Goal: Complete application form

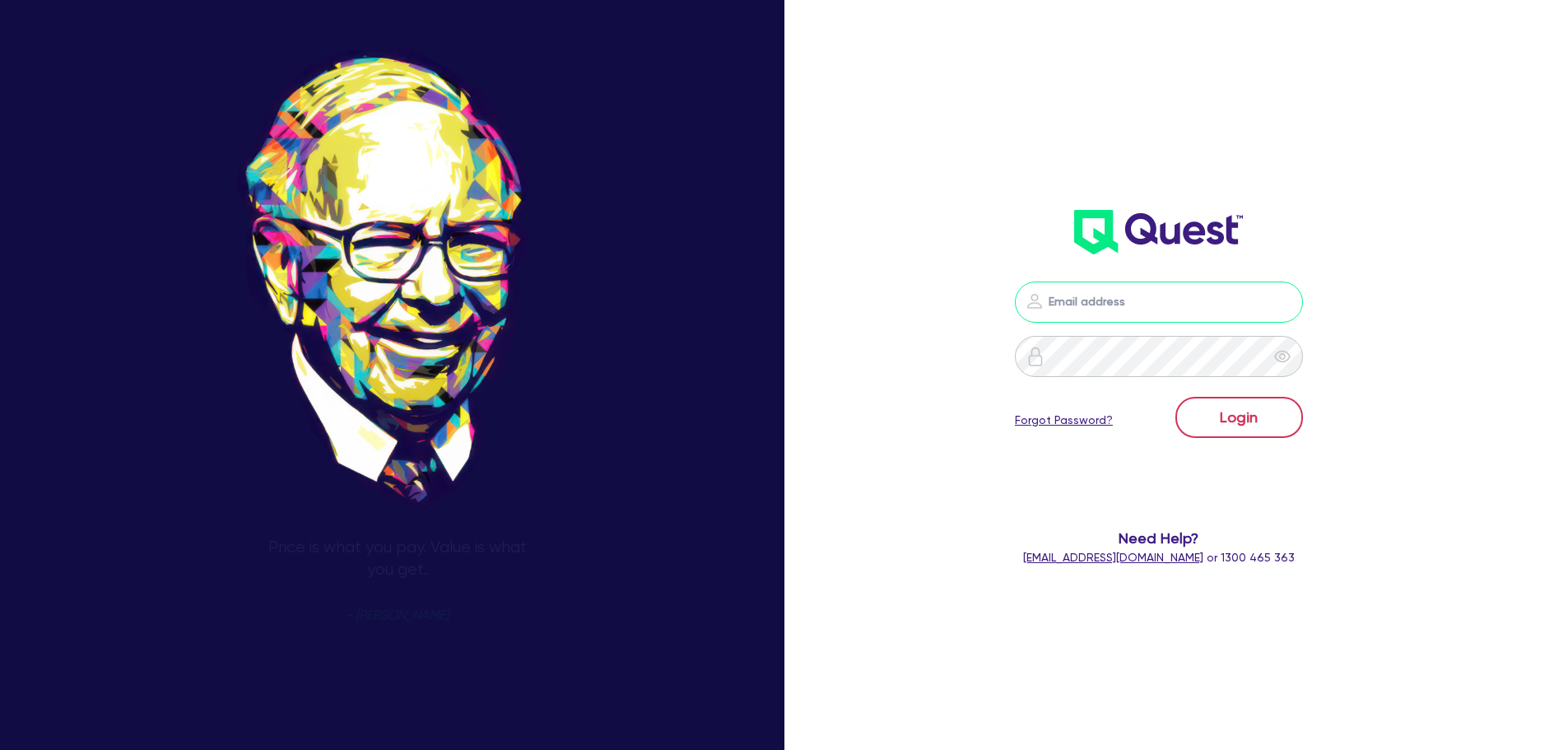
type input "[PERSON_NAME][EMAIL_ADDRESS][PERSON_NAME][DOMAIN_NAME]"
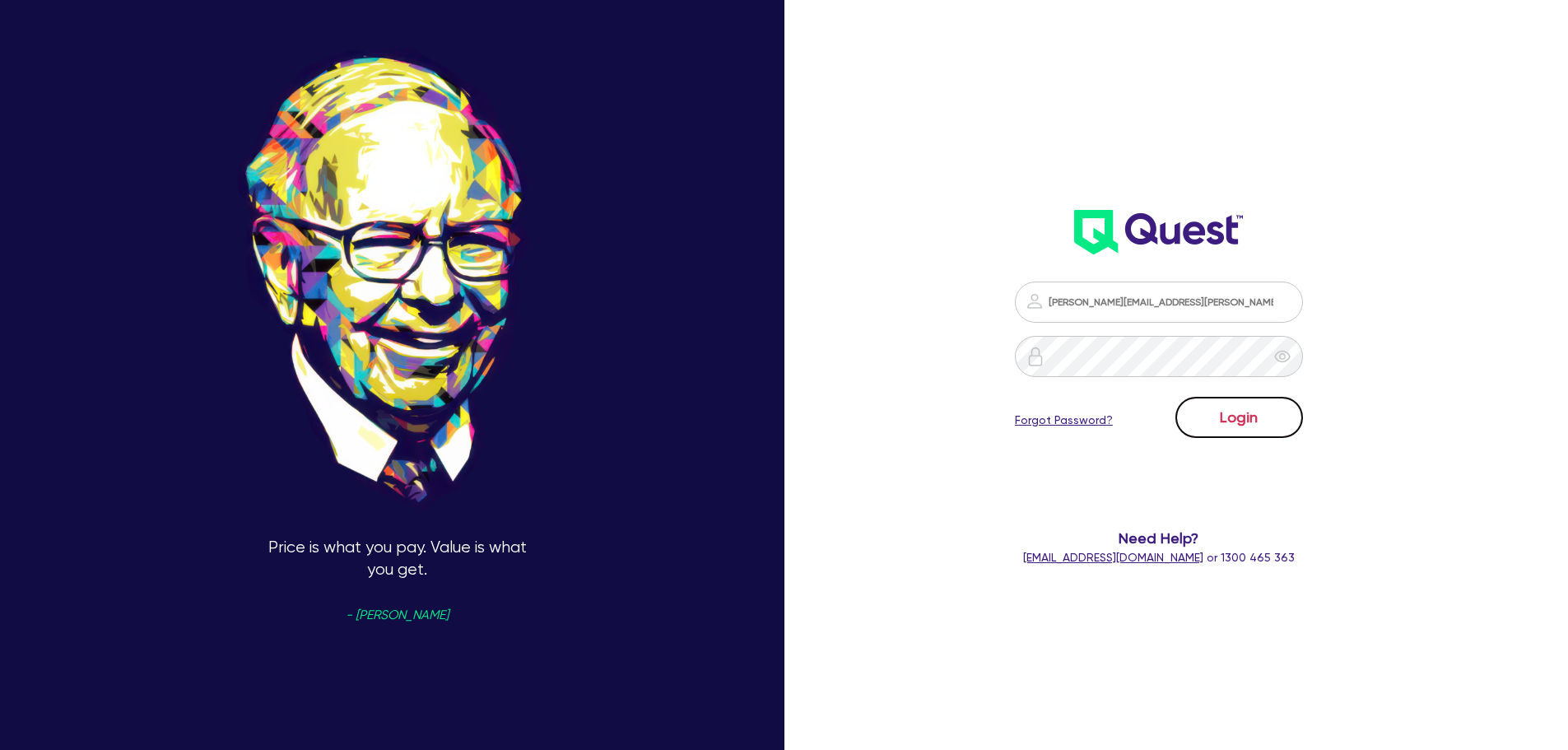
click at [1224, 415] on button "Login" at bounding box center [1238, 417] width 127 height 41
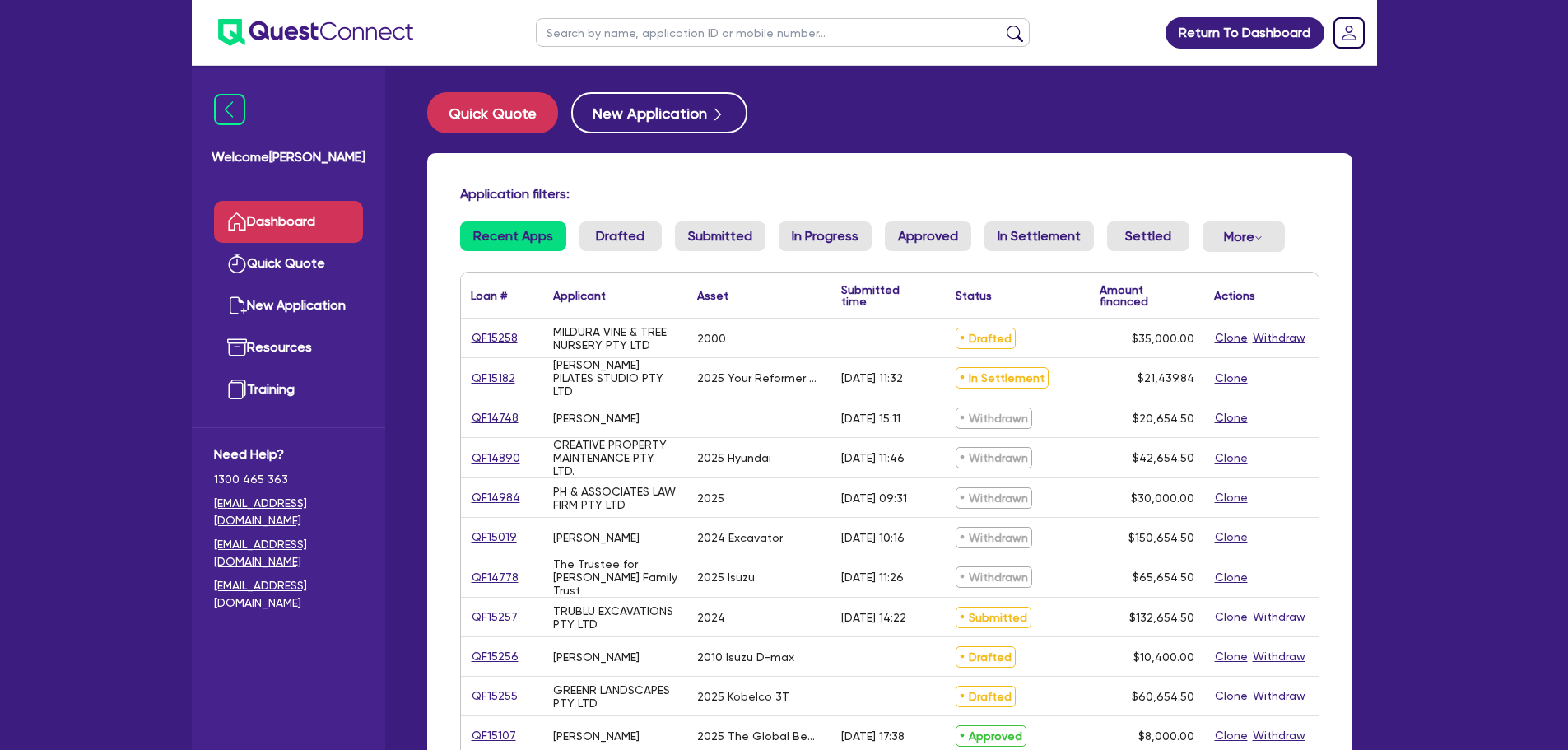
click at [597, 21] on input "text" at bounding box center [783, 32] width 493 height 29
paste input "QF14608"
type input "QF14608"
click at [1015, 26] on button "submit" at bounding box center [1014, 36] width 26 height 23
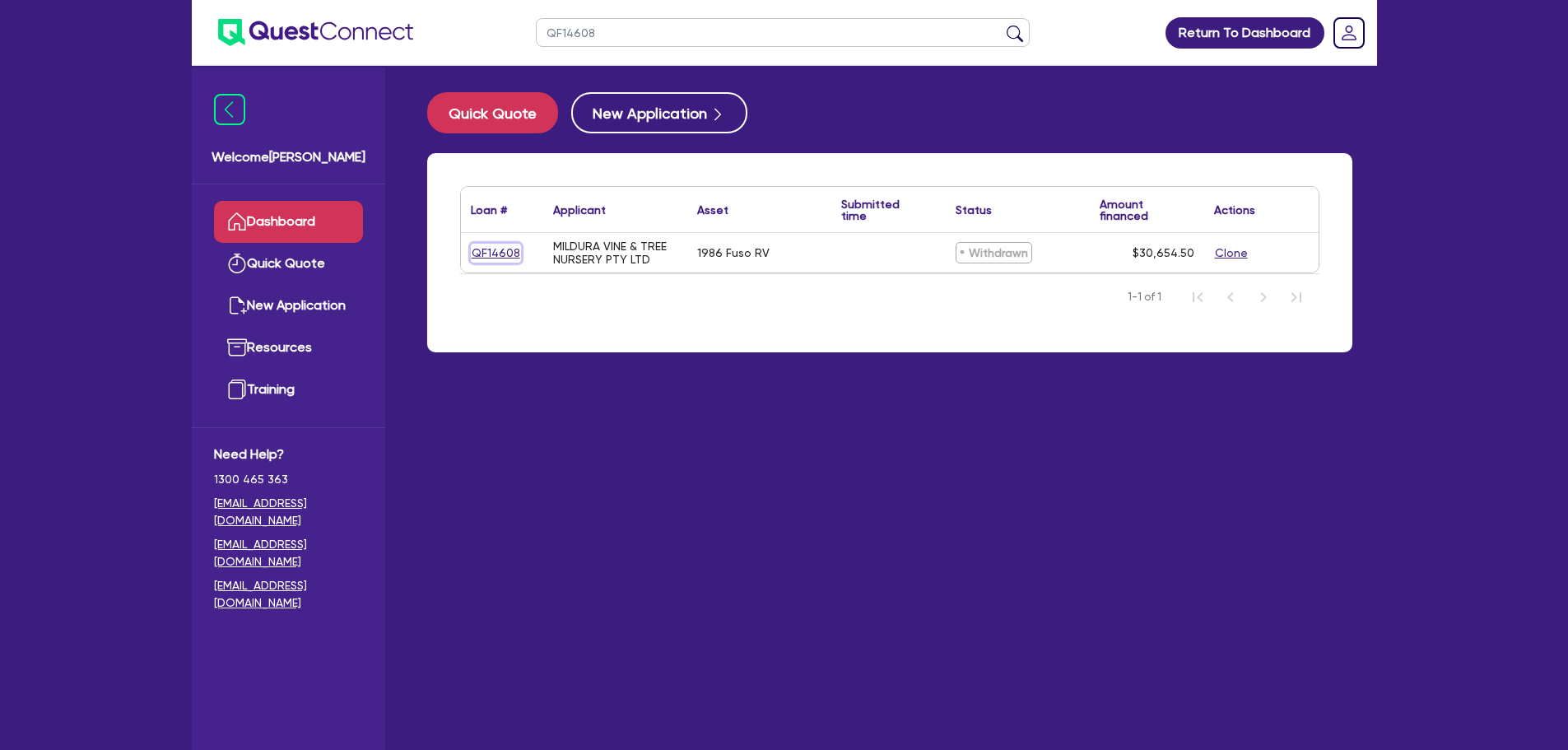
click at [515, 245] on link "QF14608" at bounding box center [495, 253] width 50 height 19
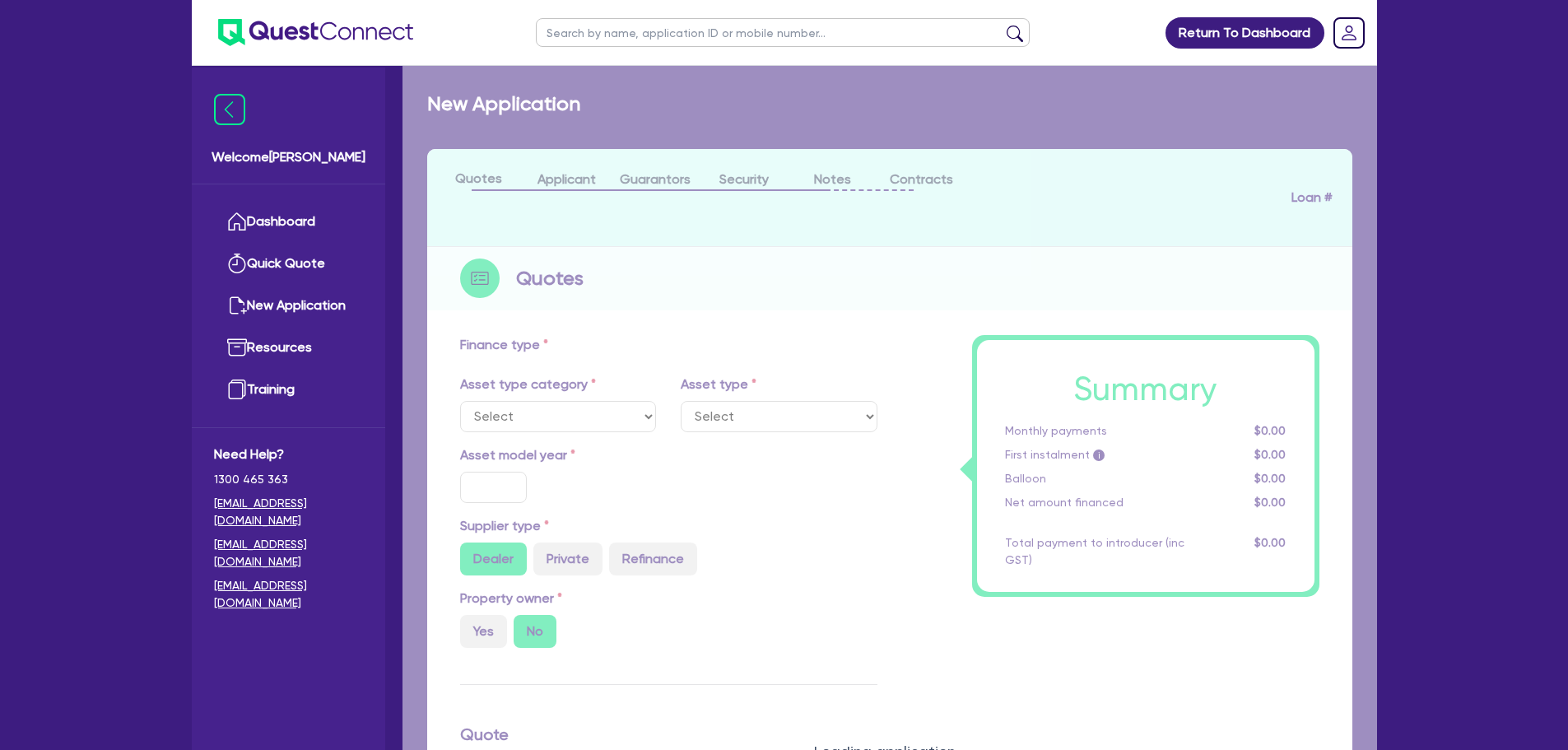
select select "CARS_AND_LIGHT_TRUCKS"
type input "1986"
type input "30,000"
type input "10"
type input "3,065.45"
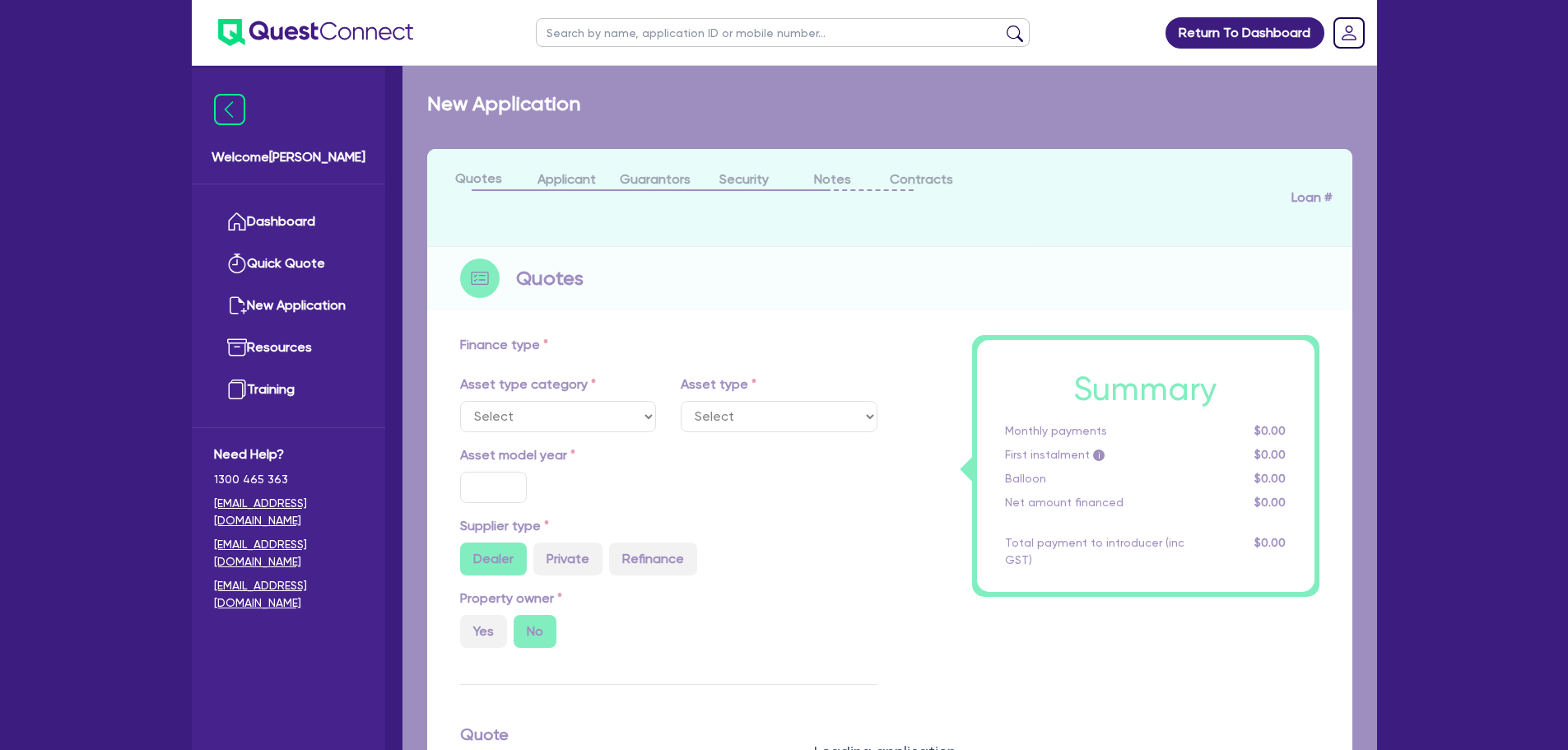
type input "15"
select select "VANS_AND_UTES"
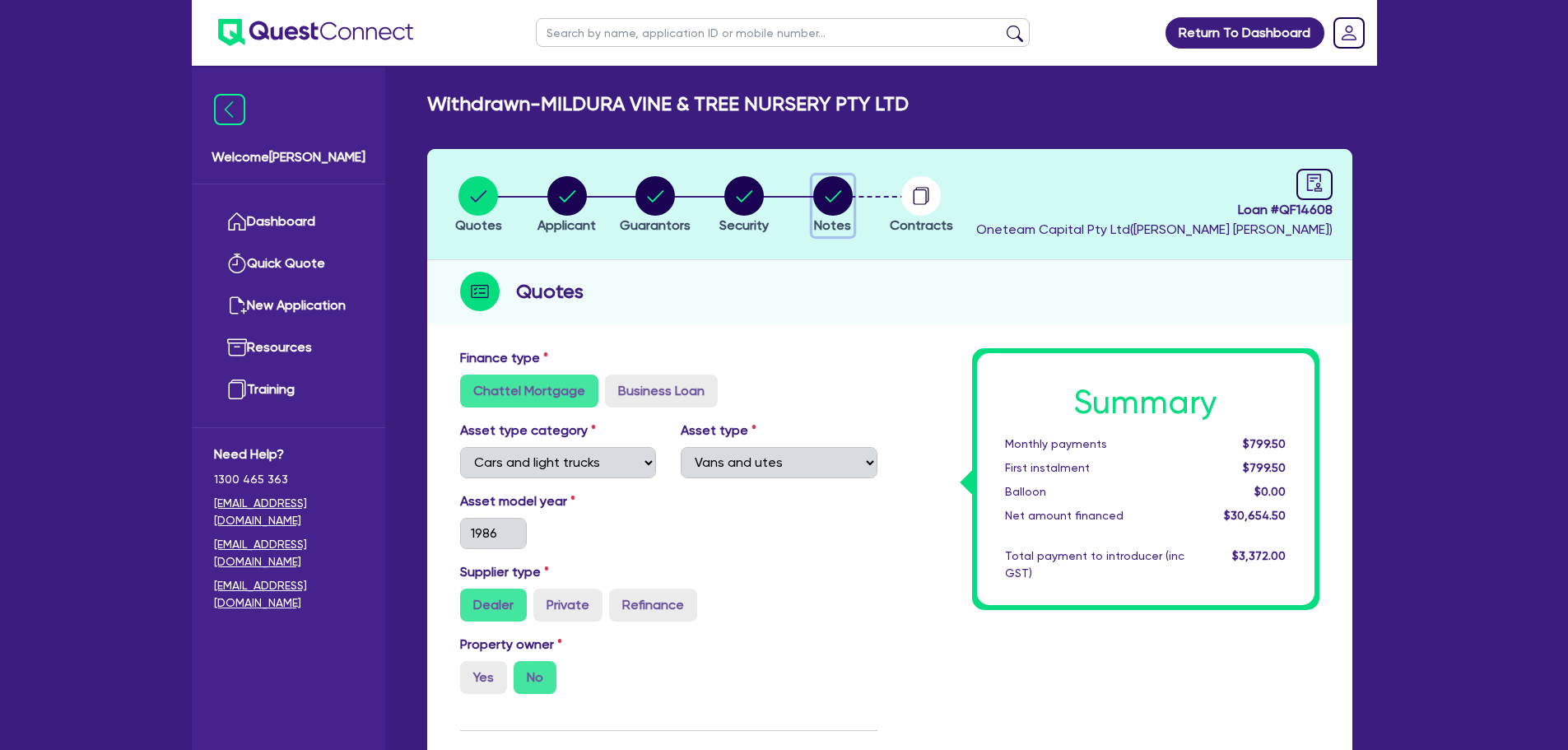
click at [849, 196] on circle "button" at bounding box center [832, 196] width 40 height 40
select select "Other"
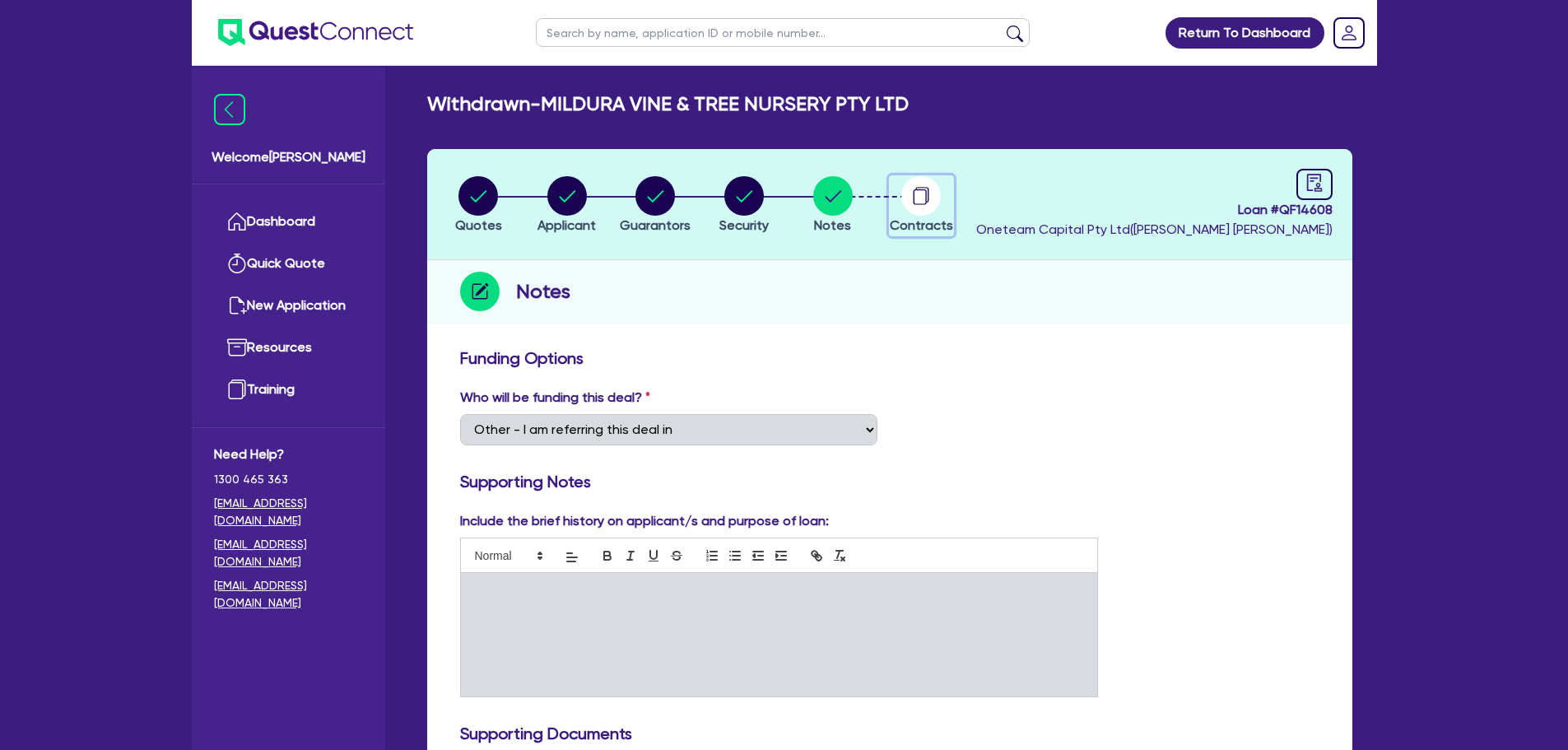
click at [908, 199] on circle "button" at bounding box center [921, 196] width 40 height 40
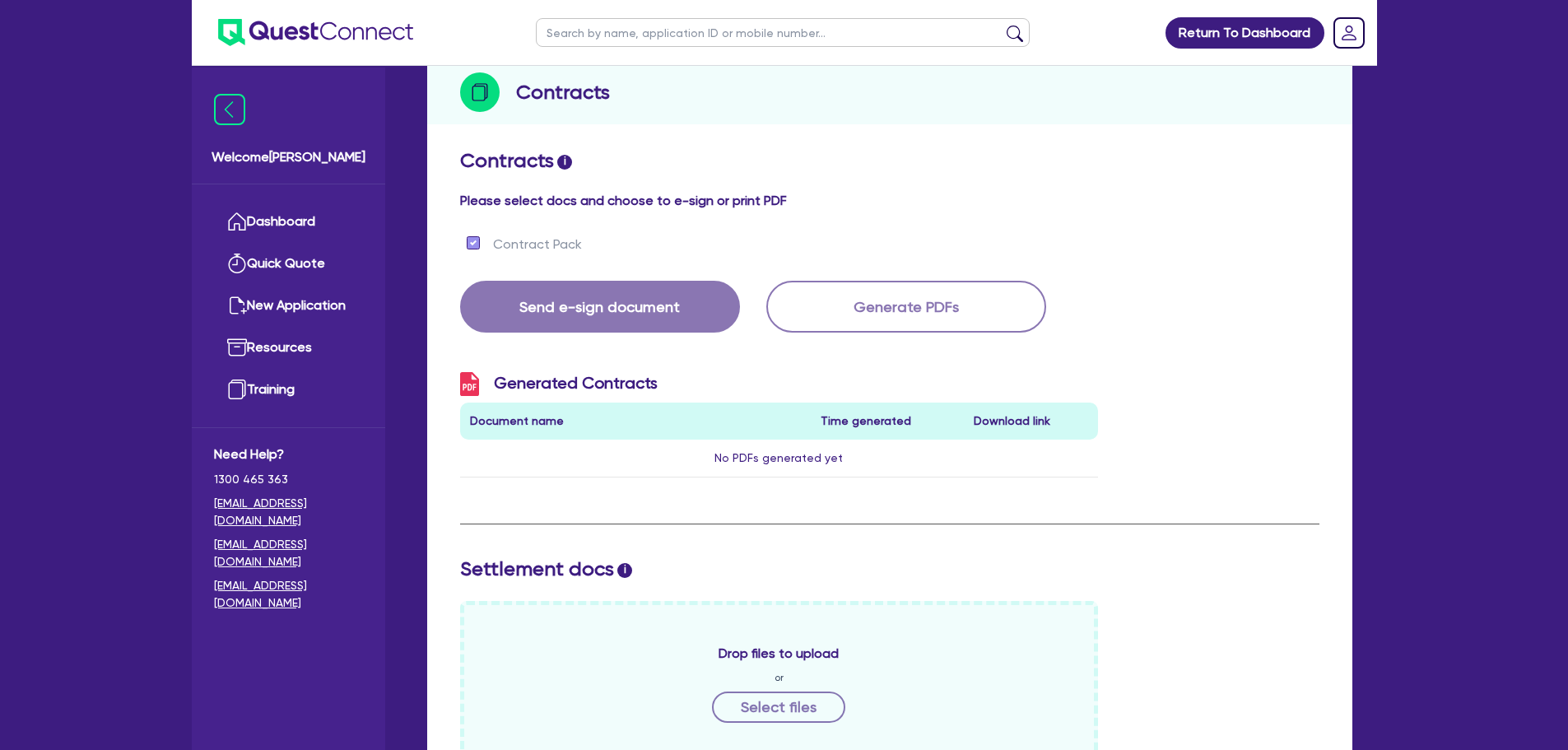
scroll to position [35, 0]
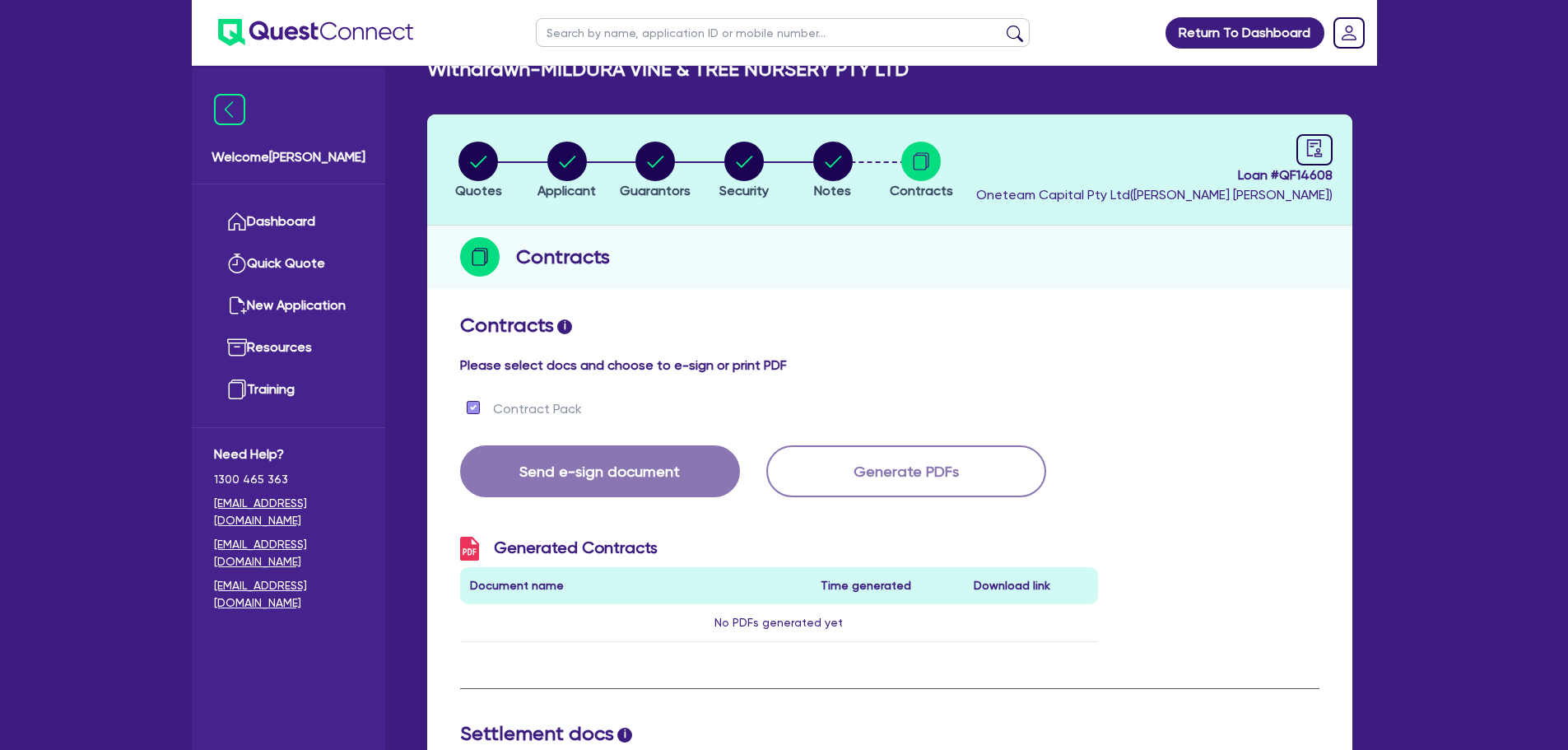
click at [855, 147] on li "Notes" at bounding box center [832, 169] width 89 height 57
click at [813, 169] on icon "button" at bounding box center [832, 161] width 40 height 40
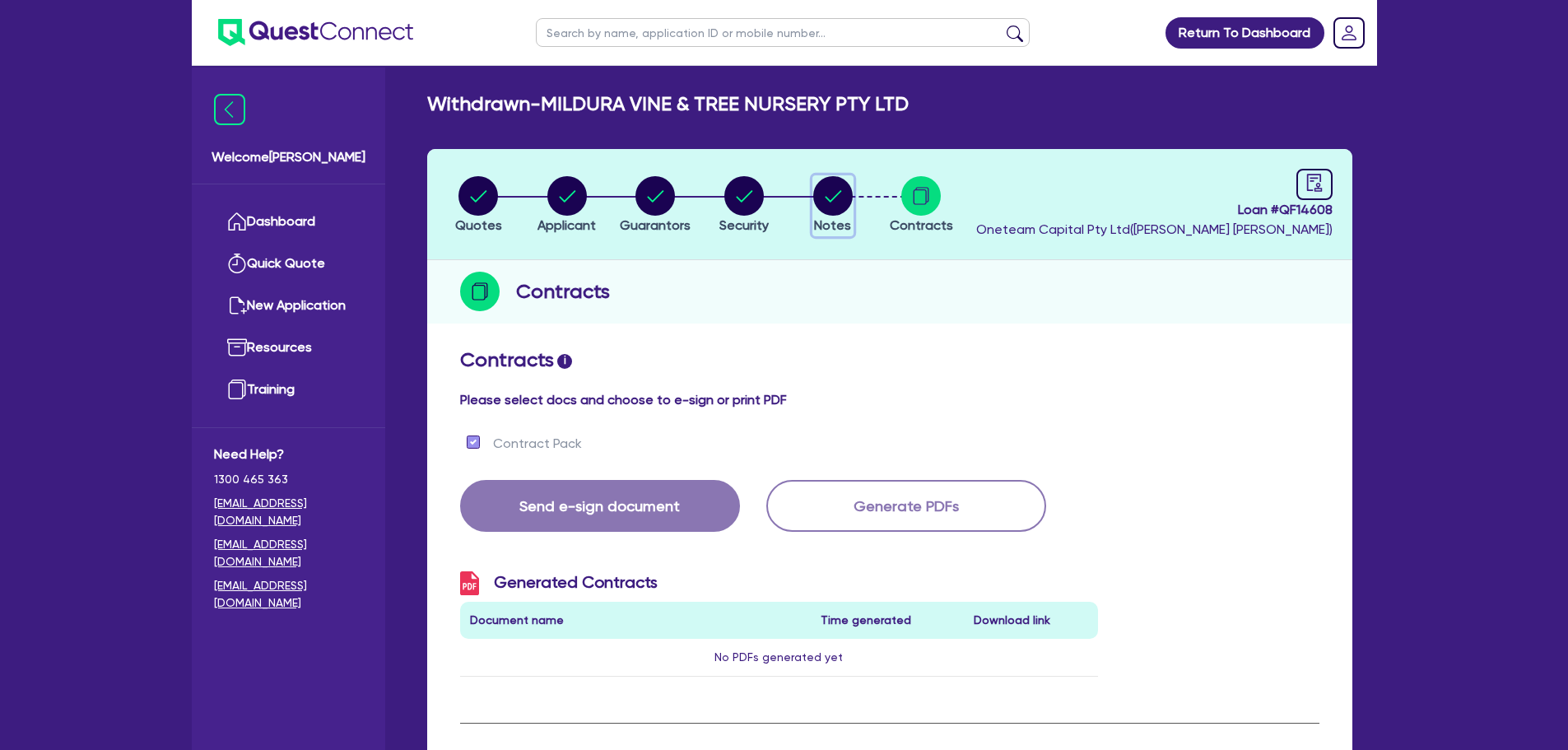
select select "Other"
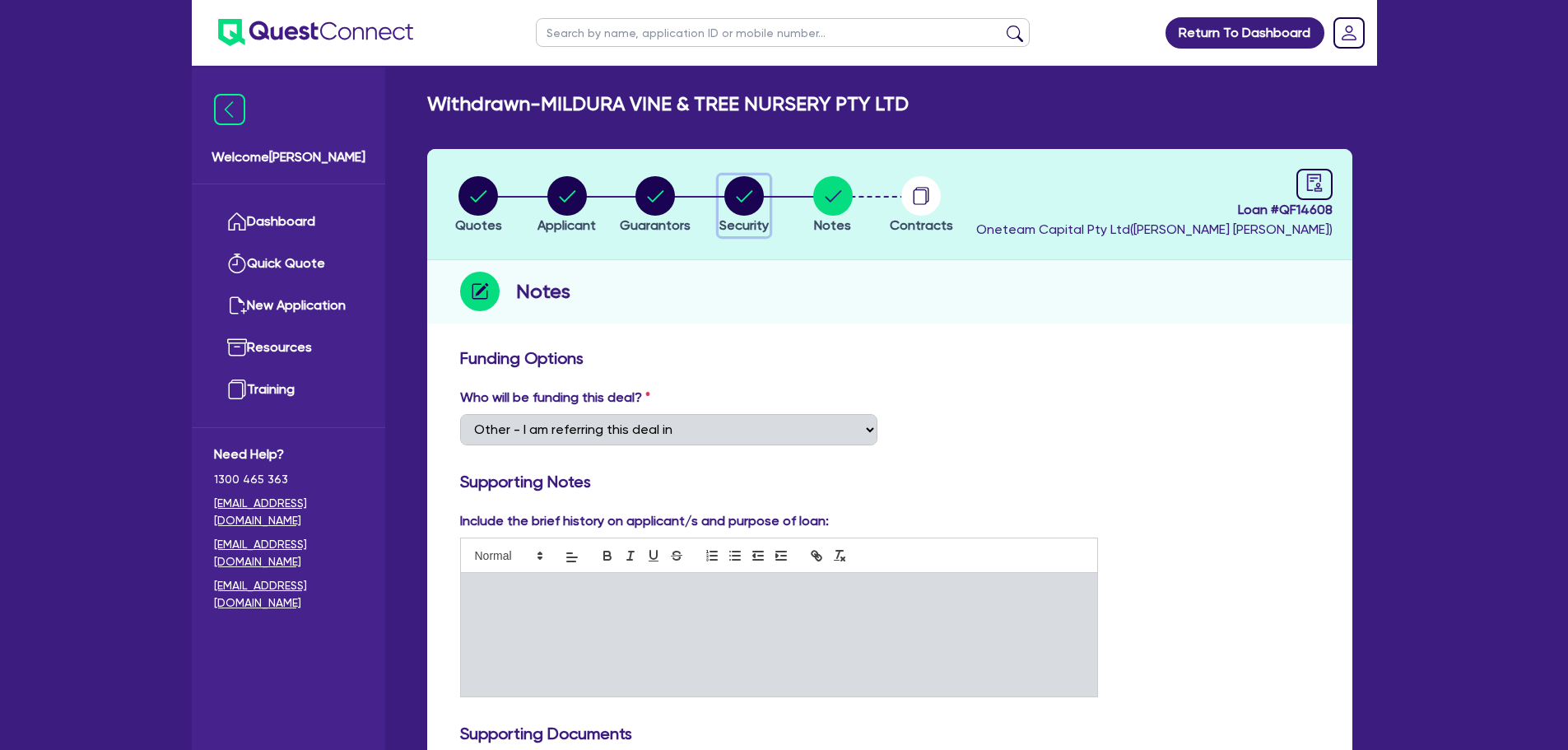
click at [746, 177] on circle "button" at bounding box center [744, 196] width 40 height 40
select select "CARS_AND_LIGHT_TRUCKS"
select select "VANS_AND_UTES"
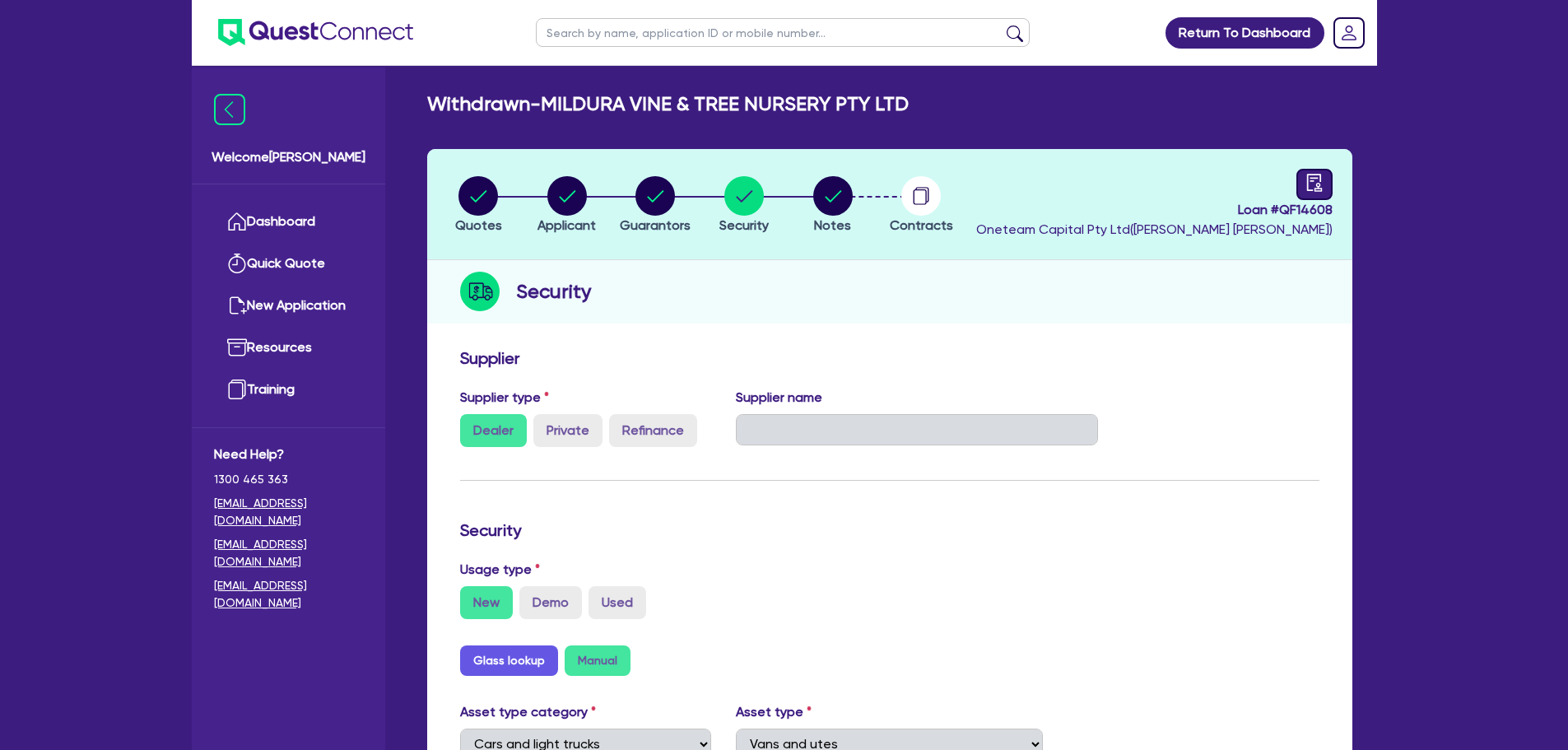
click at [1301, 184] on link at bounding box center [1314, 184] width 36 height 31
select select "WITHDRAWN_BY_INTRODUCER"
select select "Other"
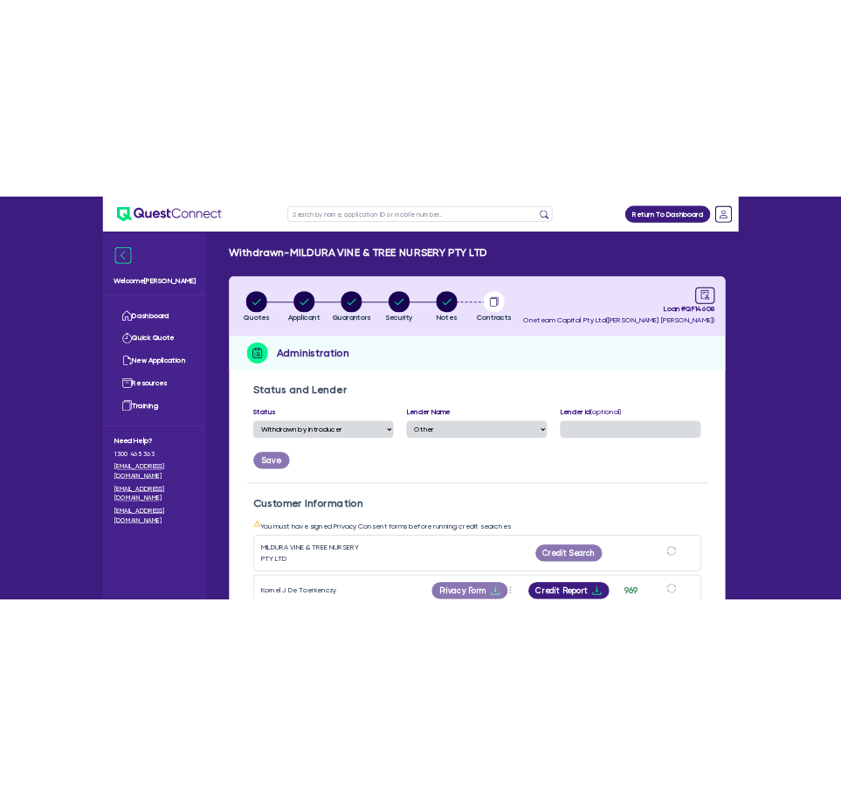
scroll to position [262, 0]
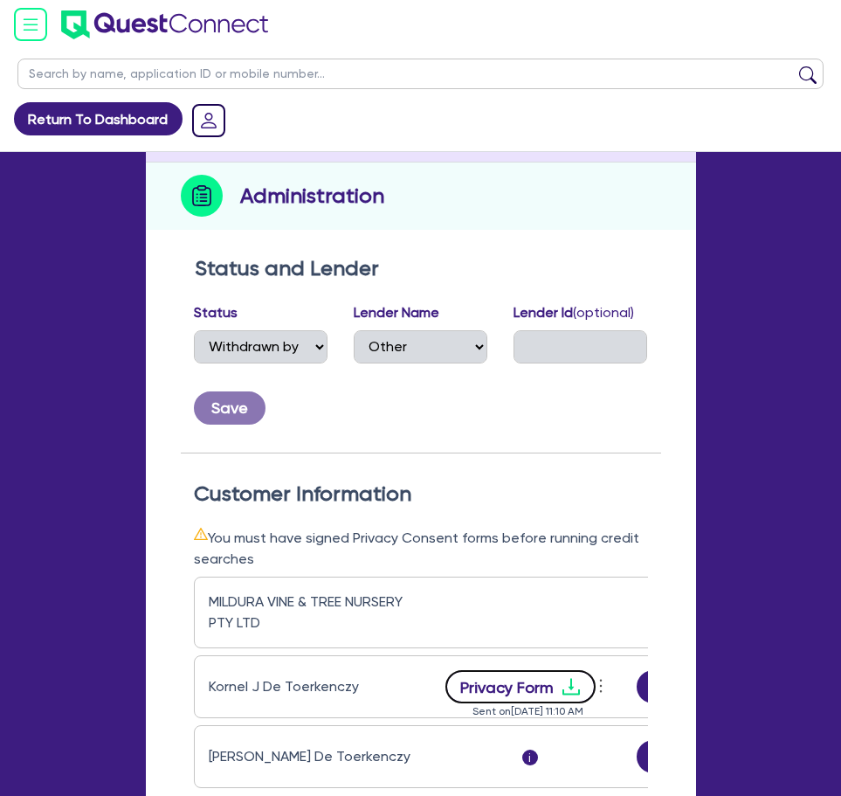
click at [573, 689] on icon "download" at bounding box center [571, 686] width 21 height 21
click at [521, 693] on button "Privacy Form" at bounding box center [521, 686] width 150 height 33
click at [580, 688] on icon "download" at bounding box center [571, 686] width 21 height 21
drag, startPoint x: 537, startPoint y: 696, endPoint x: 495, endPoint y: 675, distance: 48.1
click at [495, 675] on button "Privacy Form" at bounding box center [521, 686] width 150 height 33
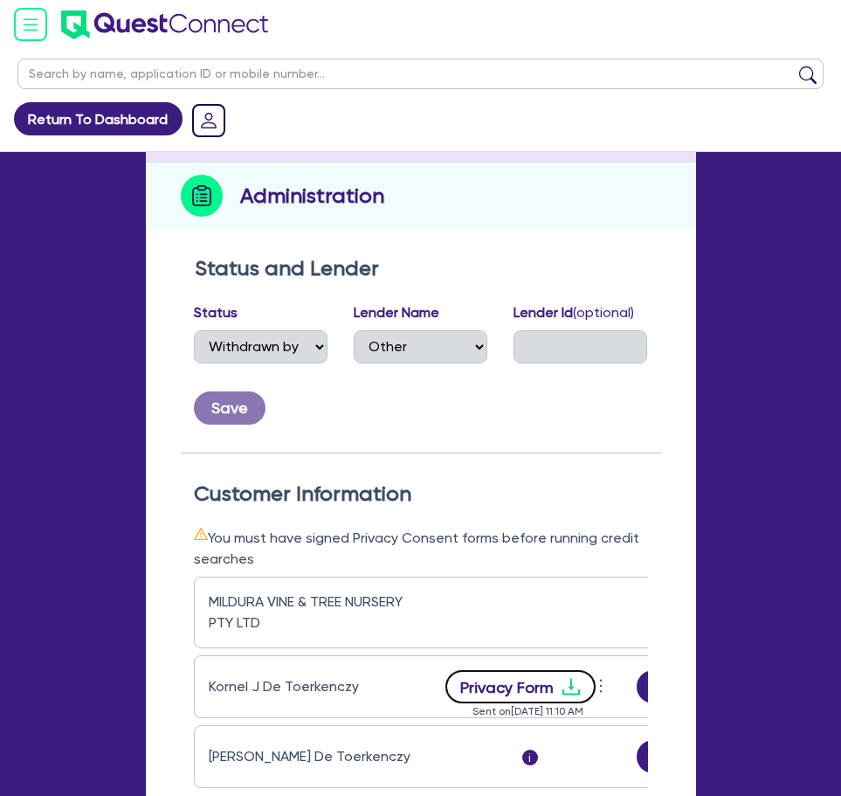
click at [540, 686] on button "Privacy Form" at bounding box center [521, 686] width 150 height 33
click at [583, 689] on button "Privacy Form" at bounding box center [521, 686] width 150 height 33
click at [538, 683] on button "Privacy Form" at bounding box center [521, 686] width 150 height 33
